Goal: Task Accomplishment & Management: Manage account settings

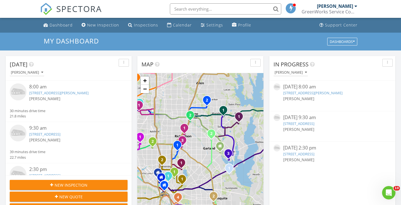
click at [60, 135] on link "[STREET_ADDRESS]" at bounding box center [44, 133] width 31 height 5
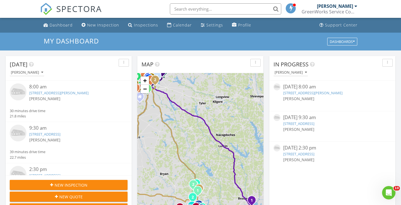
click at [60, 135] on link "[STREET_ADDRESS]" at bounding box center [44, 133] width 31 height 5
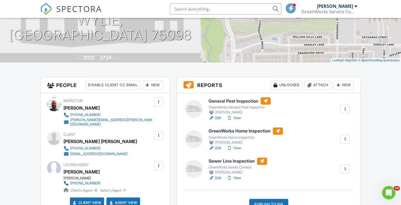
scroll to position [95, 0]
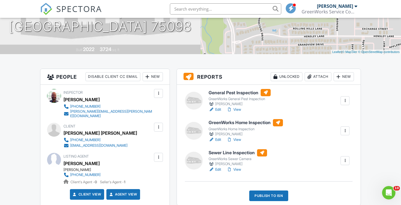
click at [245, 153] on h6 "Sewer Line Inspection" at bounding box center [238, 152] width 58 height 7
